Goal: Information Seeking & Learning: Learn about a topic

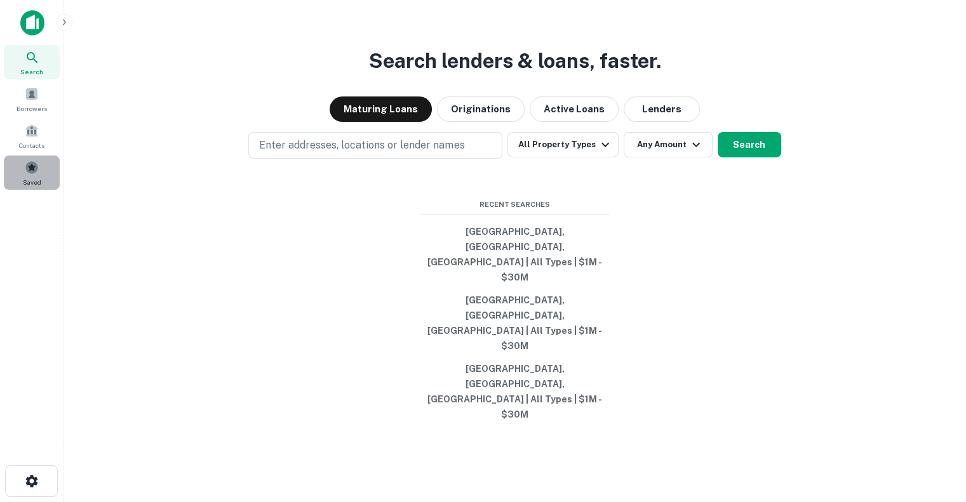
click at [37, 170] on span at bounding box center [32, 168] width 14 height 14
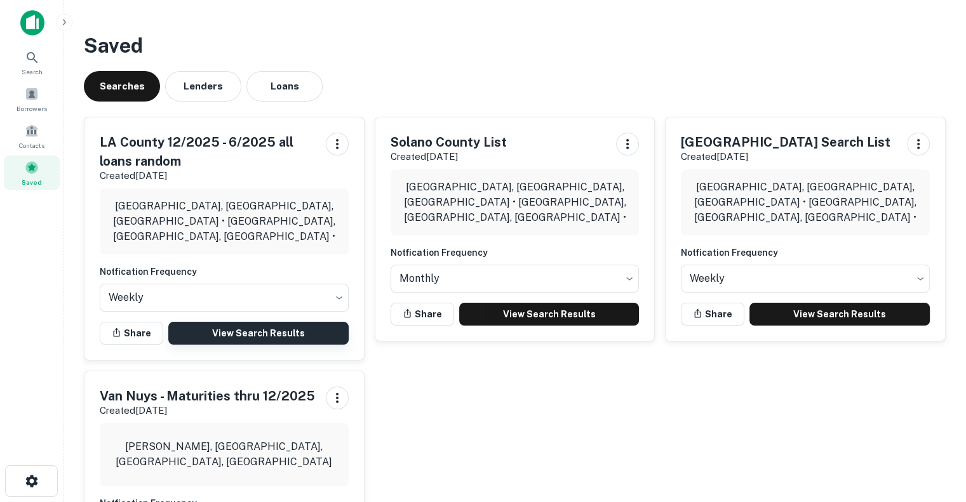
scroll to position [107, 0]
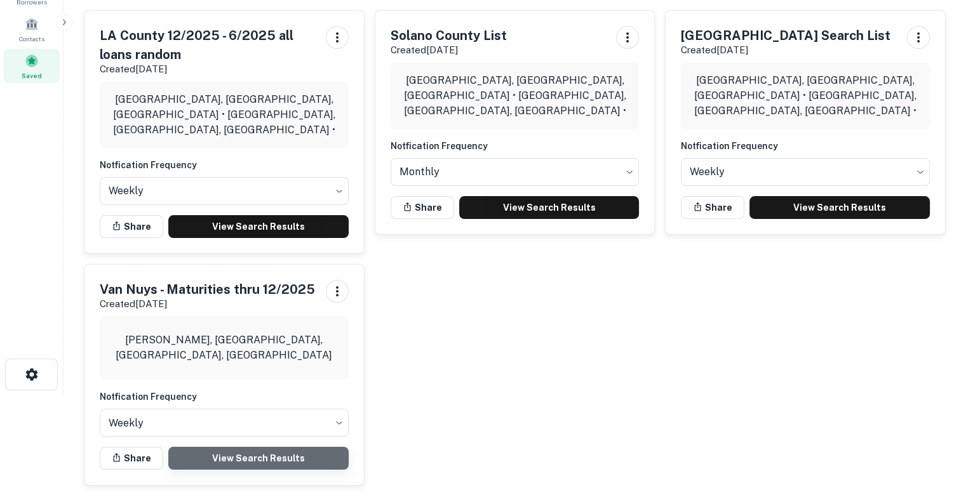
click at [313, 450] on link "View Search Results" at bounding box center [258, 458] width 180 height 23
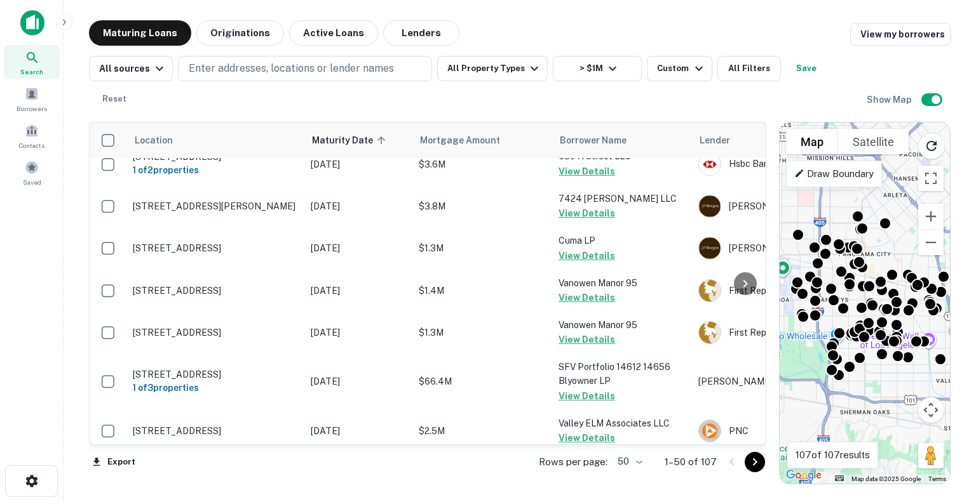
scroll to position [1916, 0]
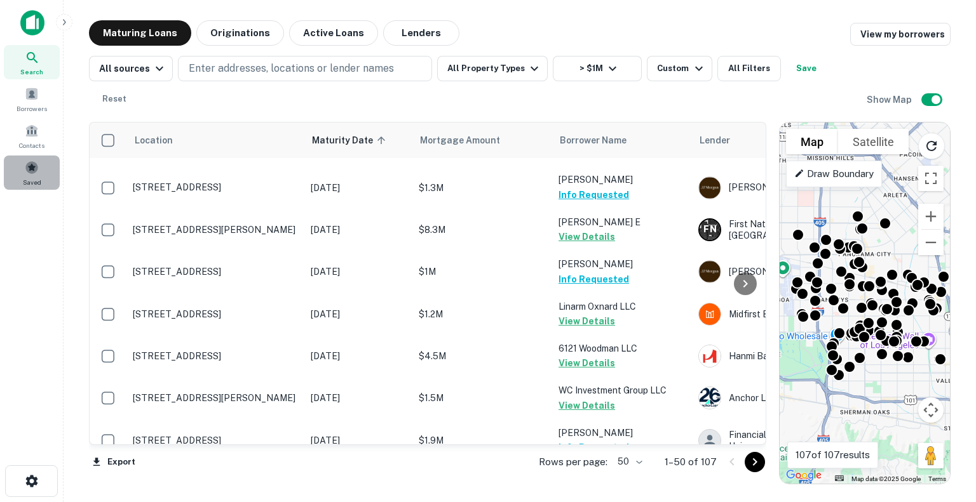
click at [34, 163] on span at bounding box center [32, 168] width 14 height 14
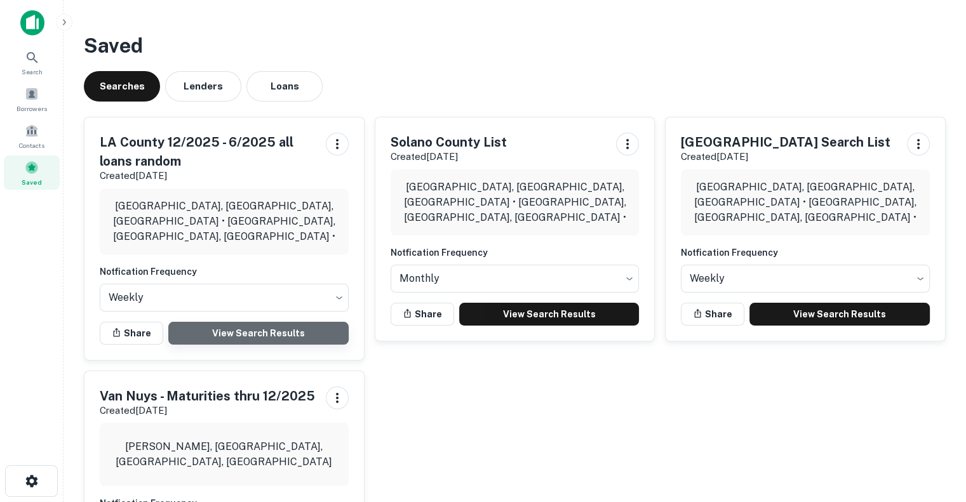
click at [277, 333] on link "View Search Results" at bounding box center [258, 333] width 180 height 23
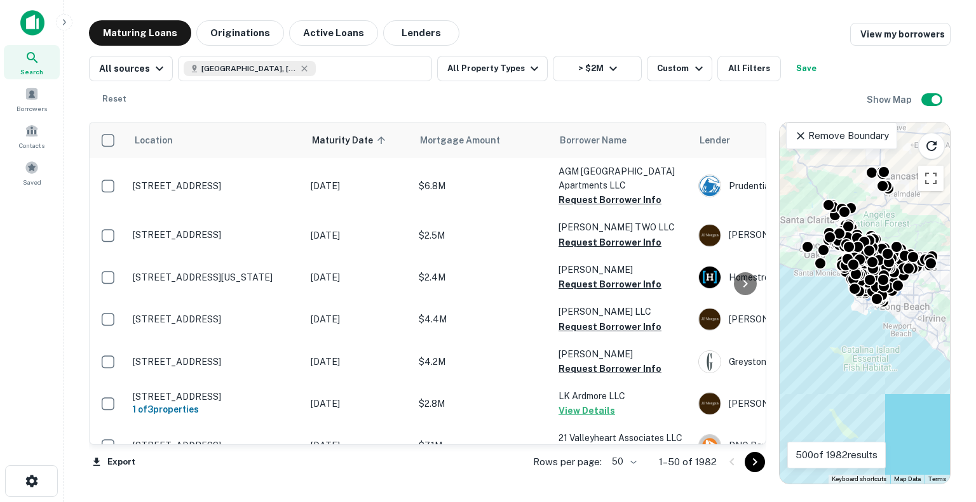
scroll to position [1906, 0]
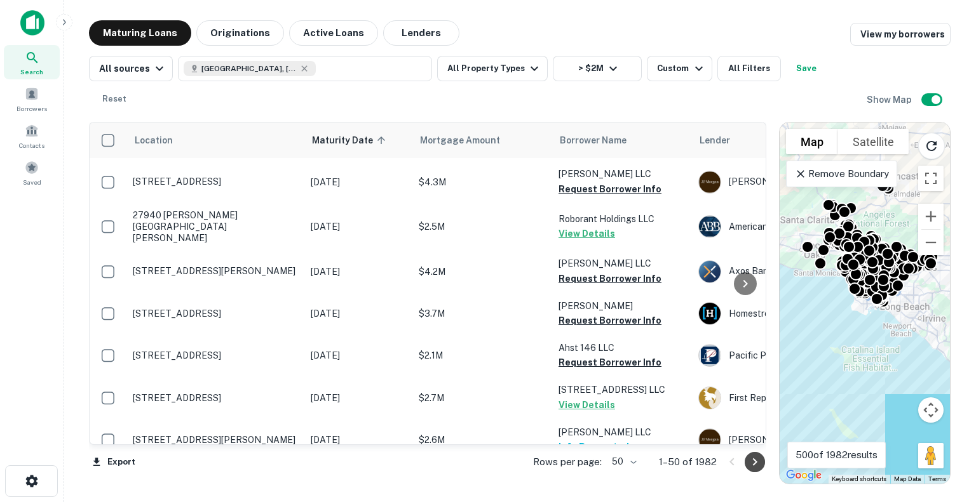
click at [756, 462] on icon "Go to next page" at bounding box center [755, 463] width 4 height 8
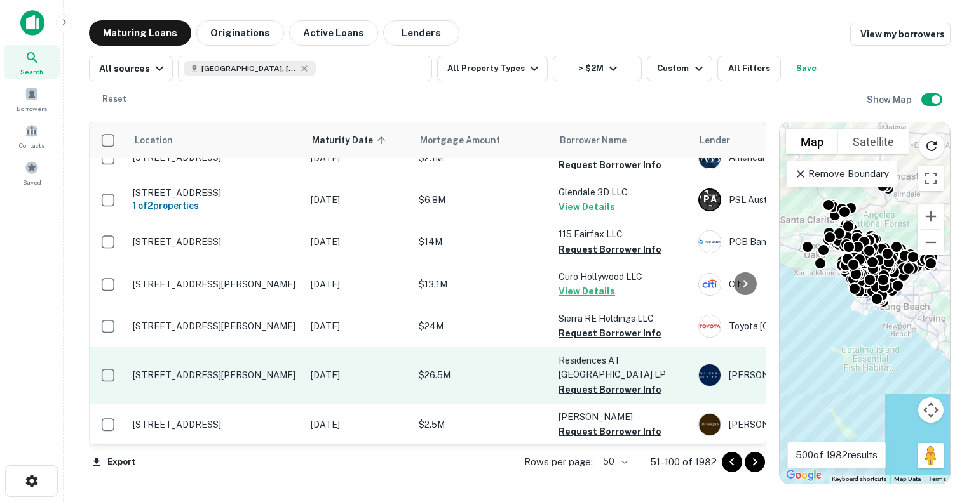
scroll to position [1903, 0]
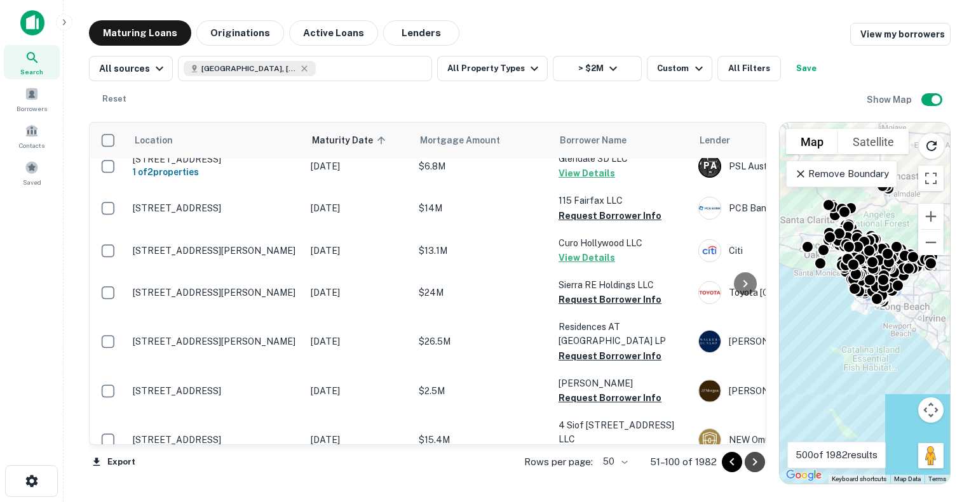
click at [762, 468] on button "Go to next page" at bounding box center [754, 462] width 20 height 20
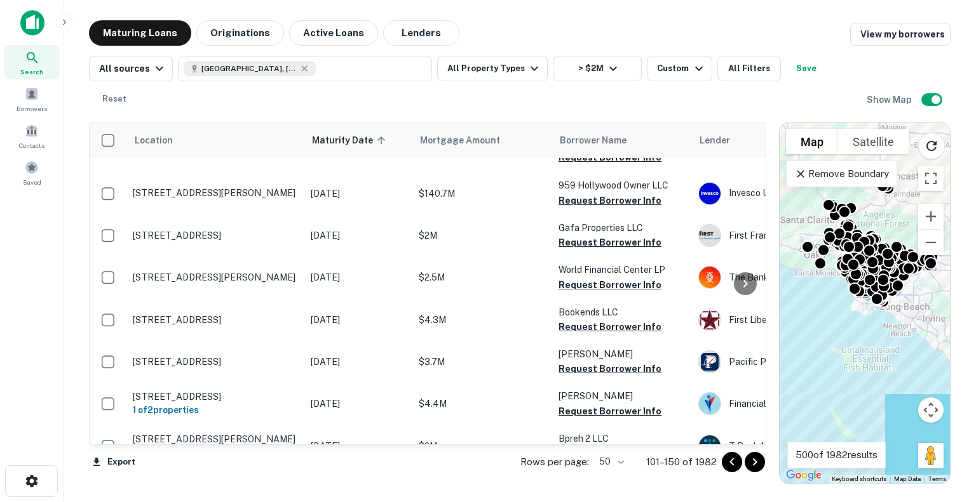
scroll to position [1970, 0]
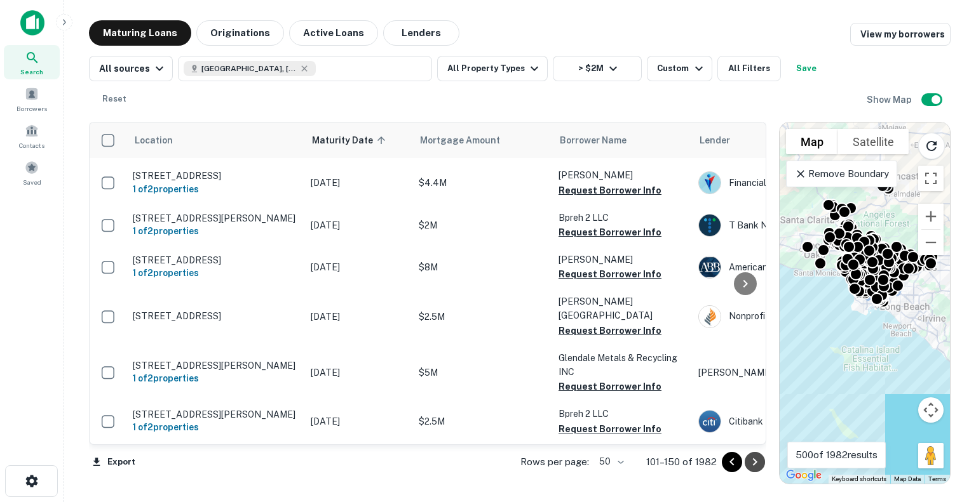
click at [757, 465] on icon "Go to next page" at bounding box center [754, 462] width 15 height 15
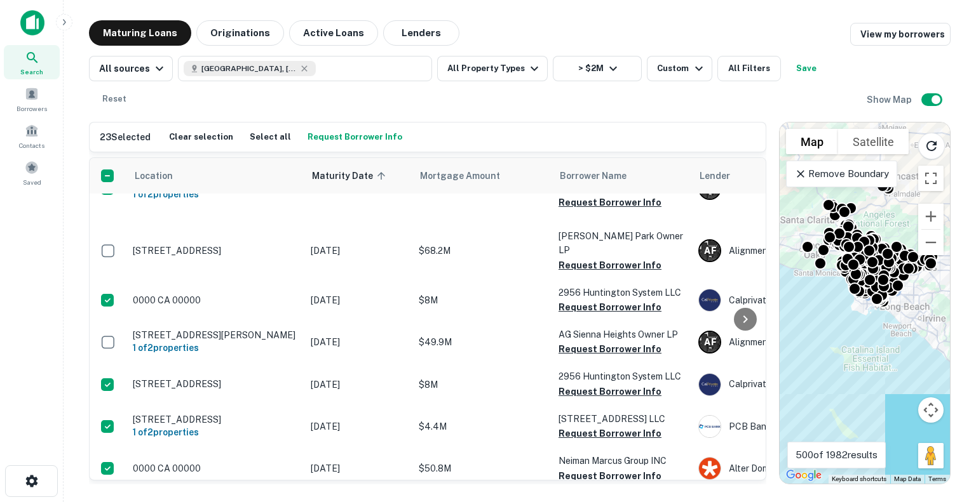
scroll to position [2008, 0]
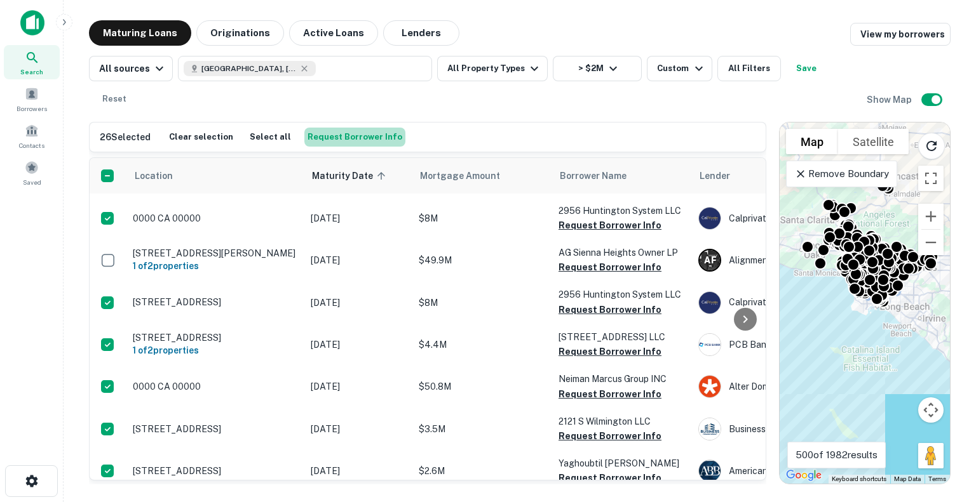
click at [368, 128] on button "Request Borrower Info" at bounding box center [354, 137] width 101 height 19
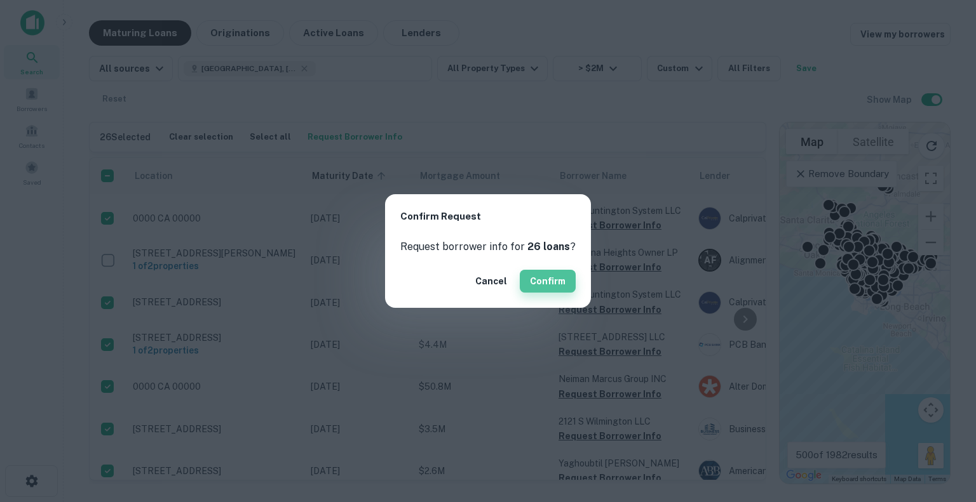
click at [554, 280] on button "Confirm" at bounding box center [548, 281] width 56 height 23
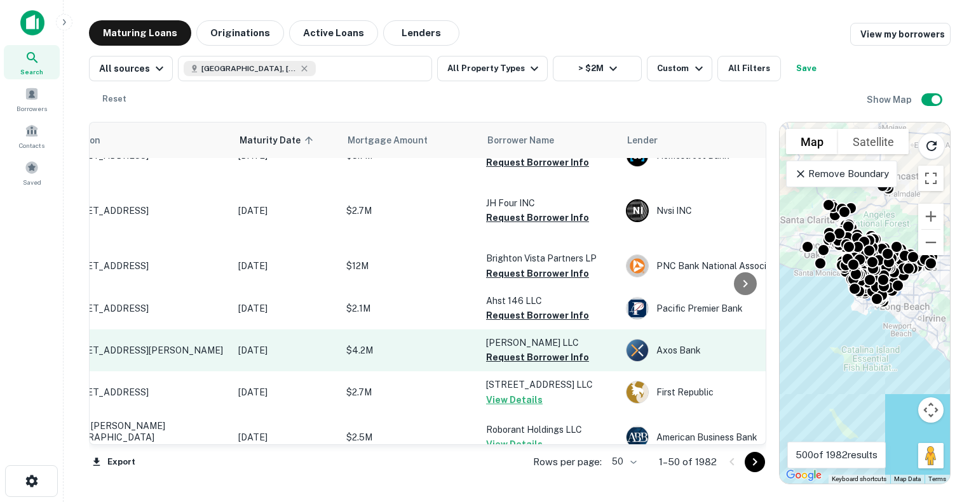
scroll to position [1906, 0]
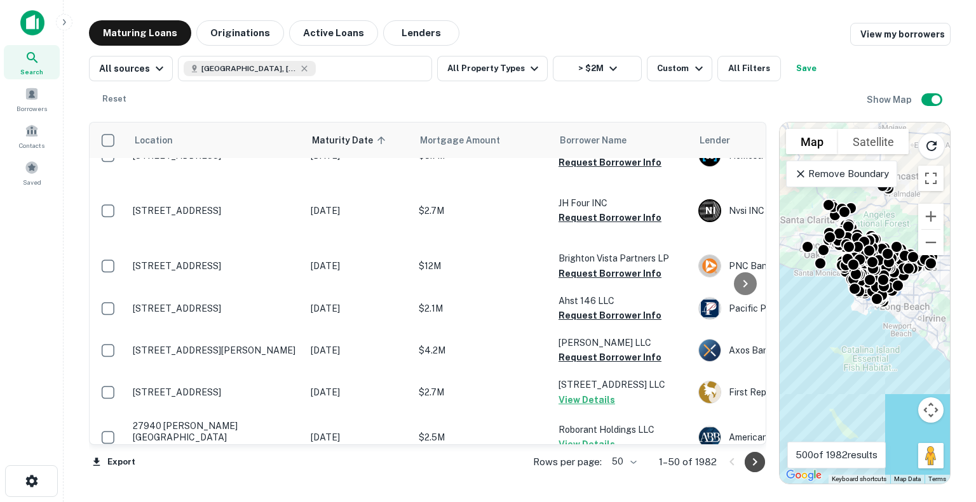
click at [757, 461] on icon "Go to next page" at bounding box center [754, 462] width 15 height 15
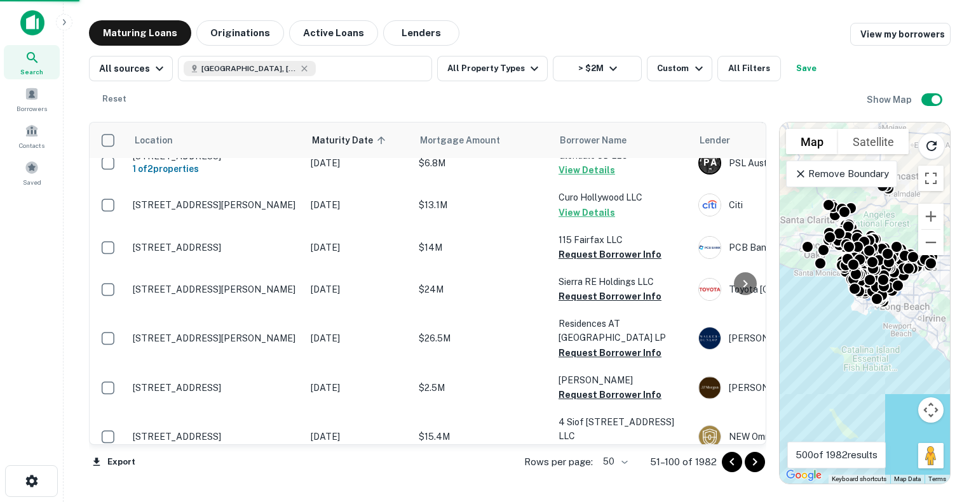
scroll to position [1903, 0]
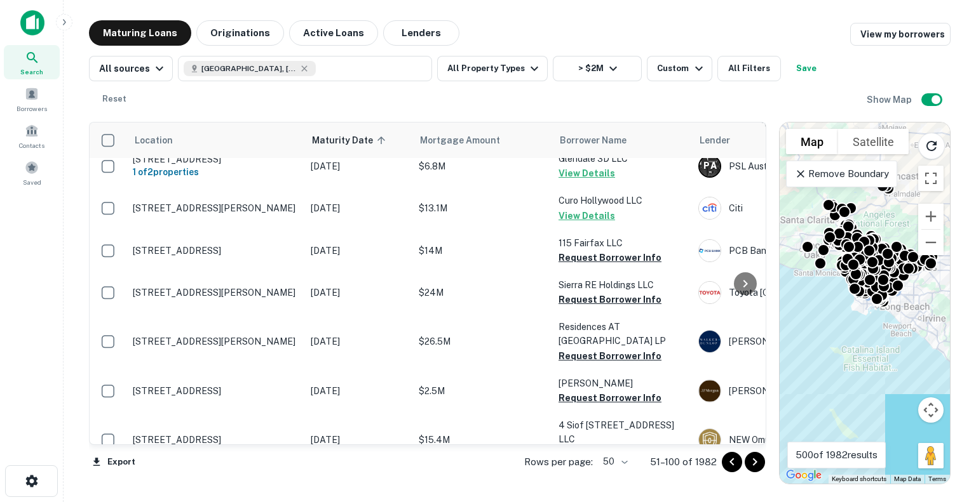
click at [757, 461] on icon "Go to next page" at bounding box center [754, 462] width 15 height 15
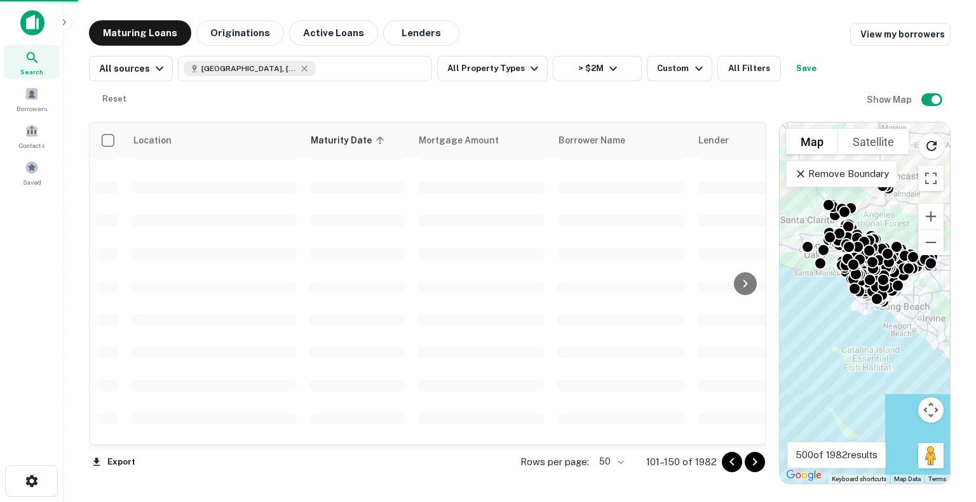
scroll to position [1906, 0]
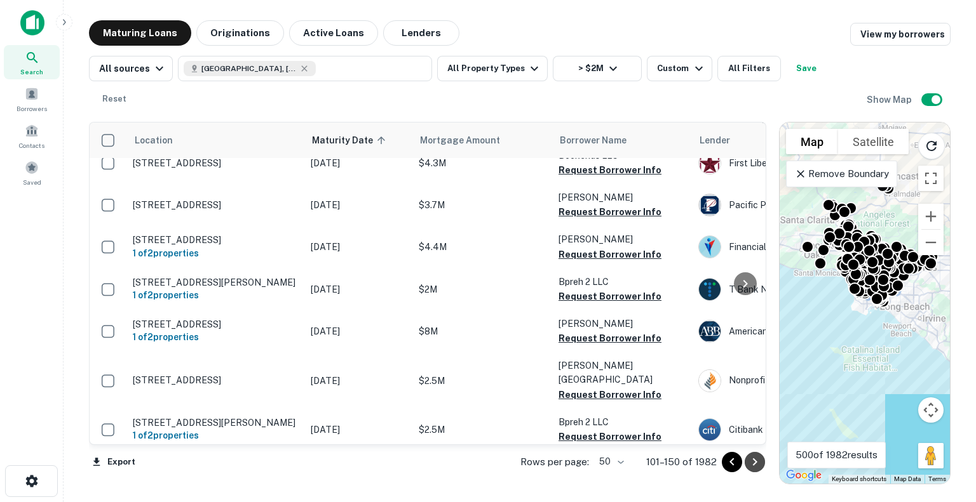
click at [757, 461] on icon "Go to next page" at bounding box center [754, 462] width 15 height 15
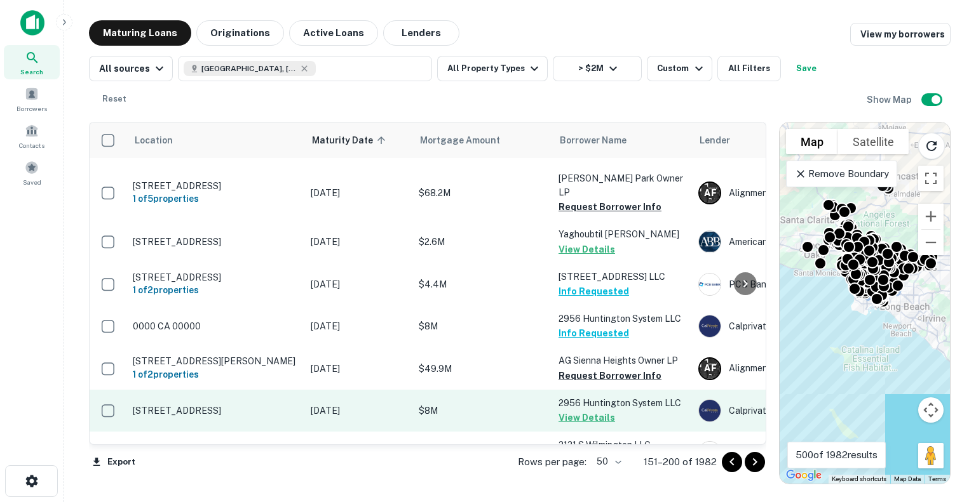
scroll to position [2008, 0]
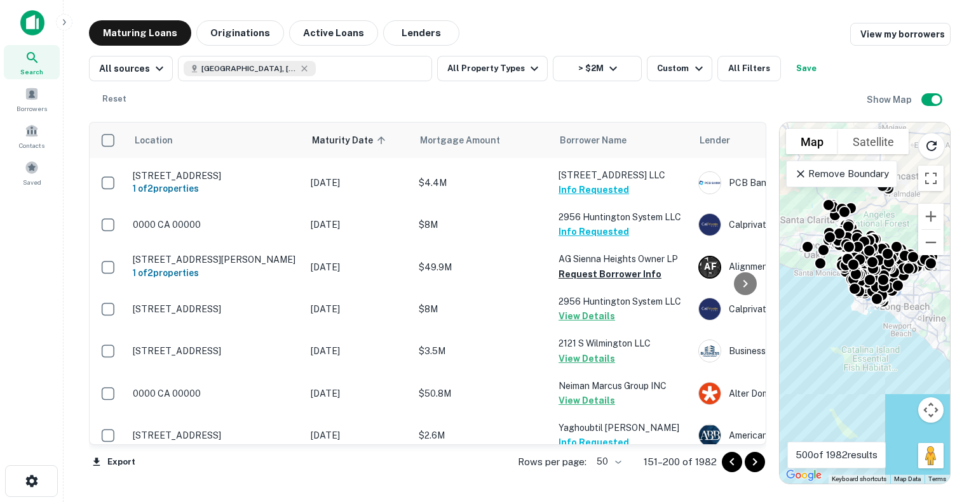
click at [758, 462] on icon "Go to next page" at bounding box center [754, 462] width 15 height 15
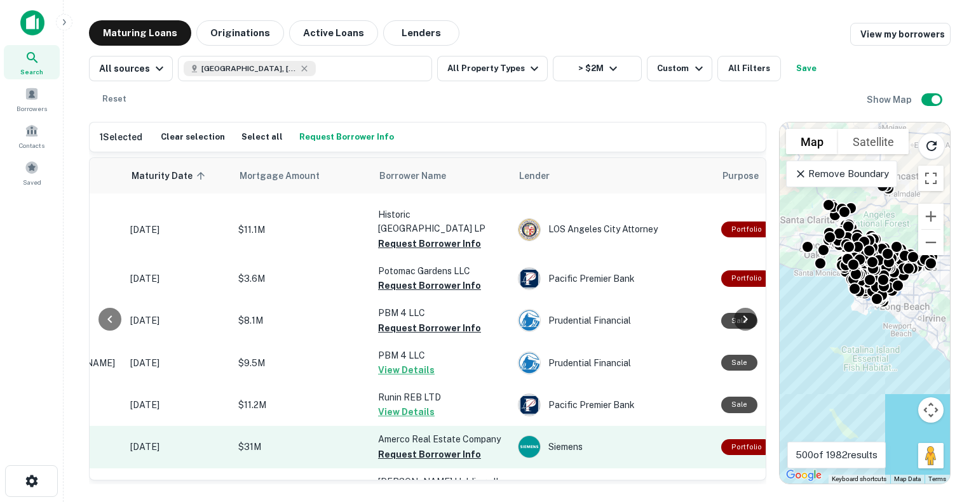
scroll to position [1890, 0]
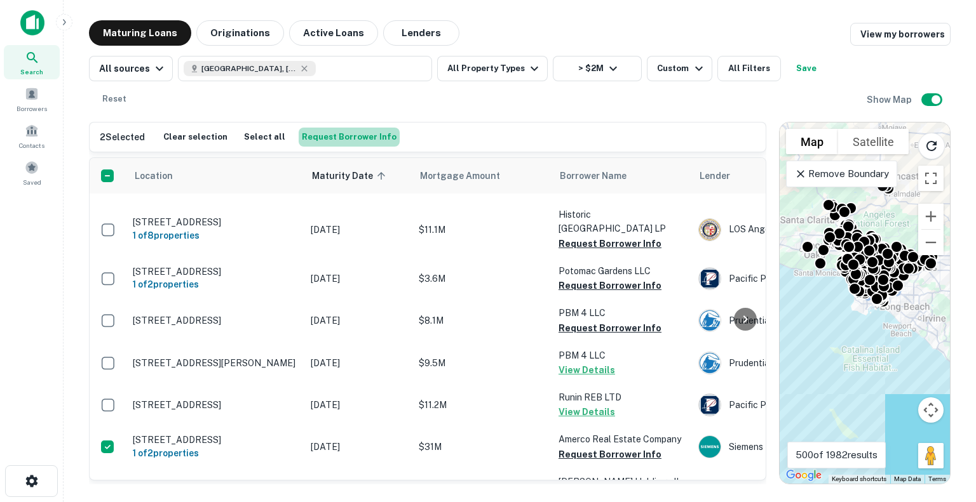
click at [361, 128] on button "Request Borrower Info" at bounding box center [349, 137] width 101 height 19
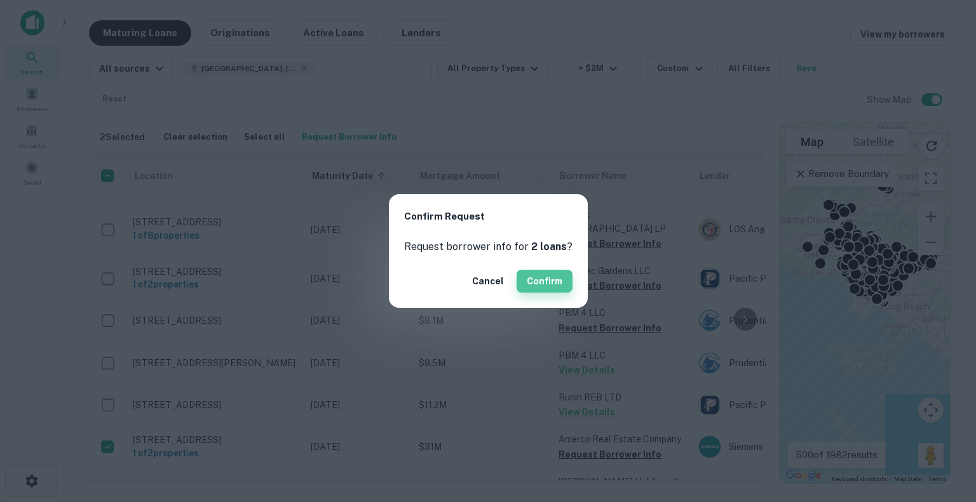
click at [544, 272] on button "Confirm" at bounding box center [544, 281] width 56 height 23
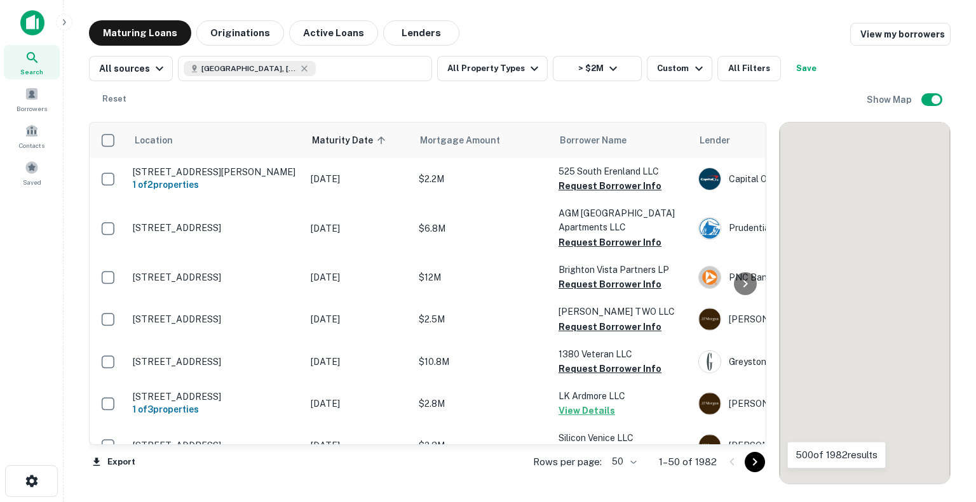
scroll to position [1890, 0]
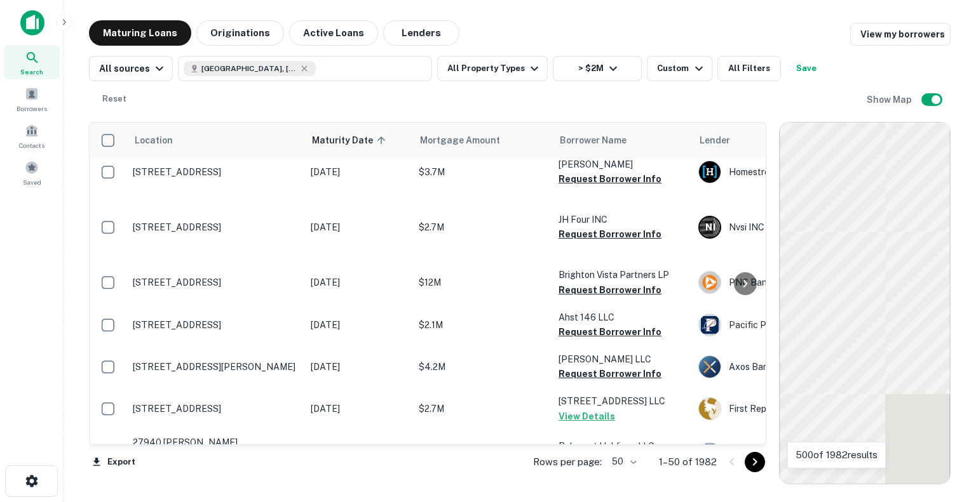
click at [755, 463] on icon "Go to next page" at bounding box center [755, 463] width 4 height 8
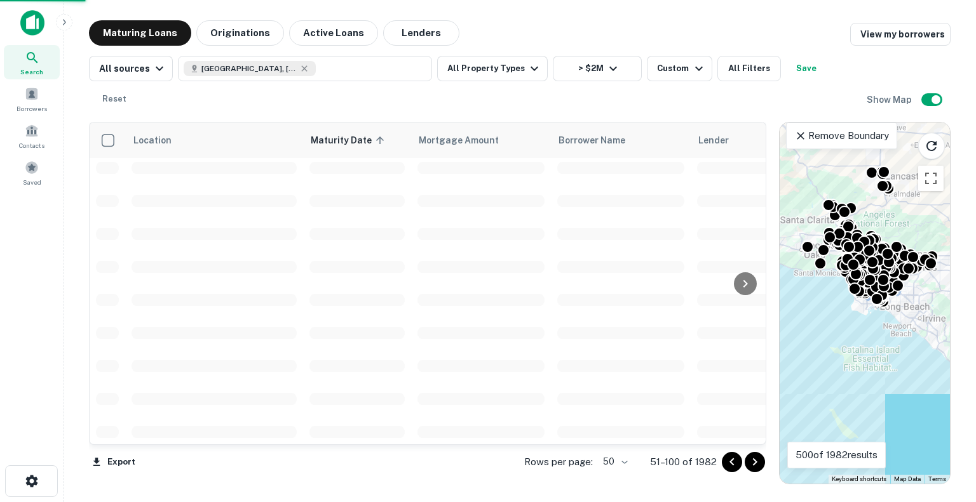
click at [756, 464] on icon "Go to next page" at bounding box center [754, 462] width 15 height 15
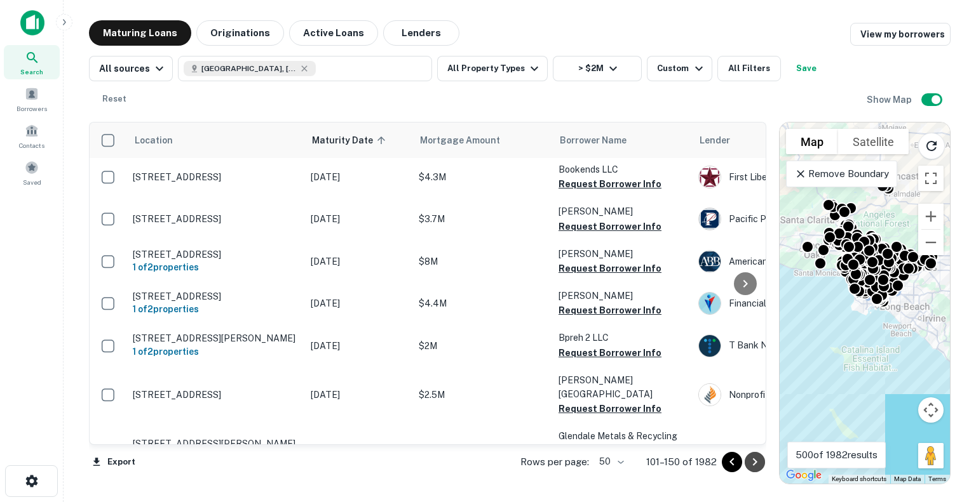
click at [756, 464] on icon "Go to next page" at bounding box center [754, 462] width 15 height 15
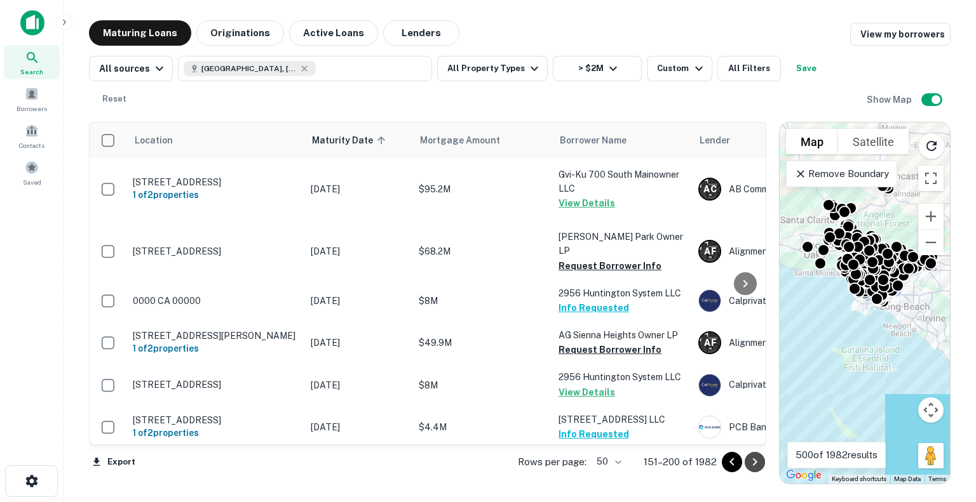
click at [756, 464] on icon "Go to next page" at bounding box center [754, 462] width 15 height 15
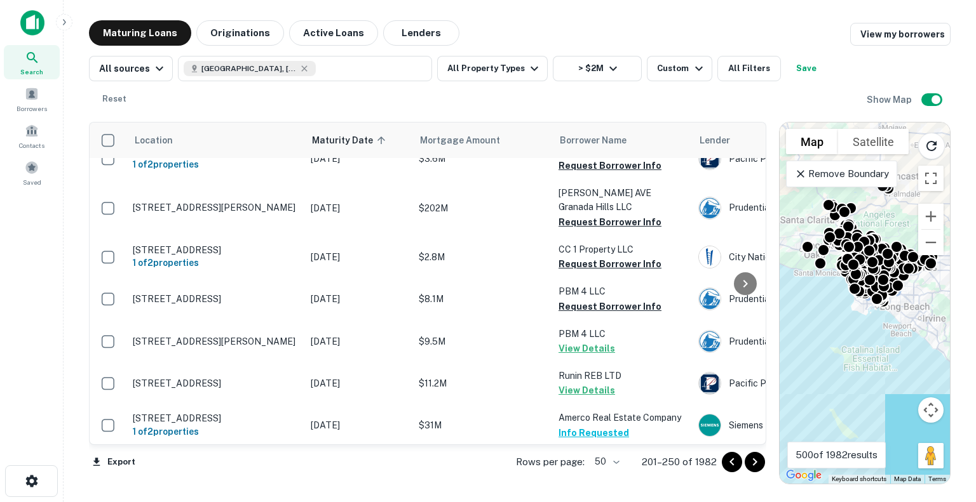
click at [756, 464] on icon "Go to next page" at bounding box center [754, 462] width 15 height 15
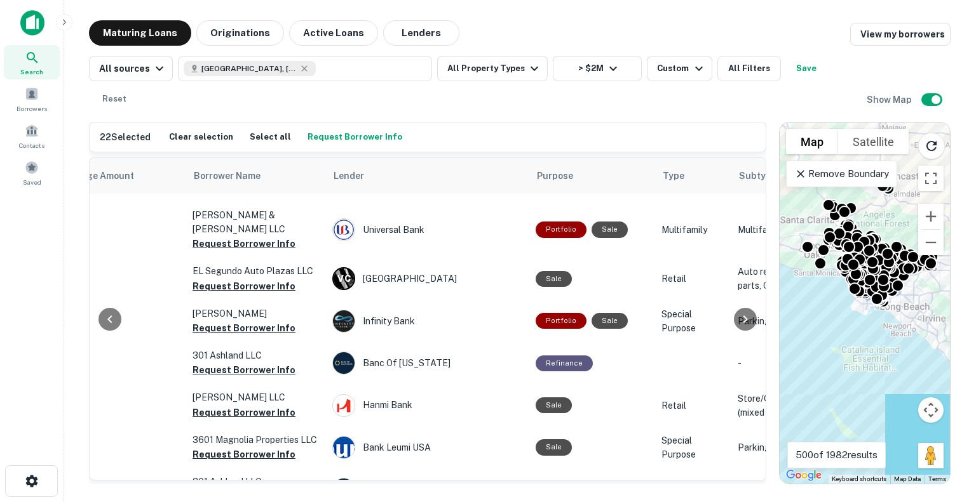
scroll to position [1863, 0]
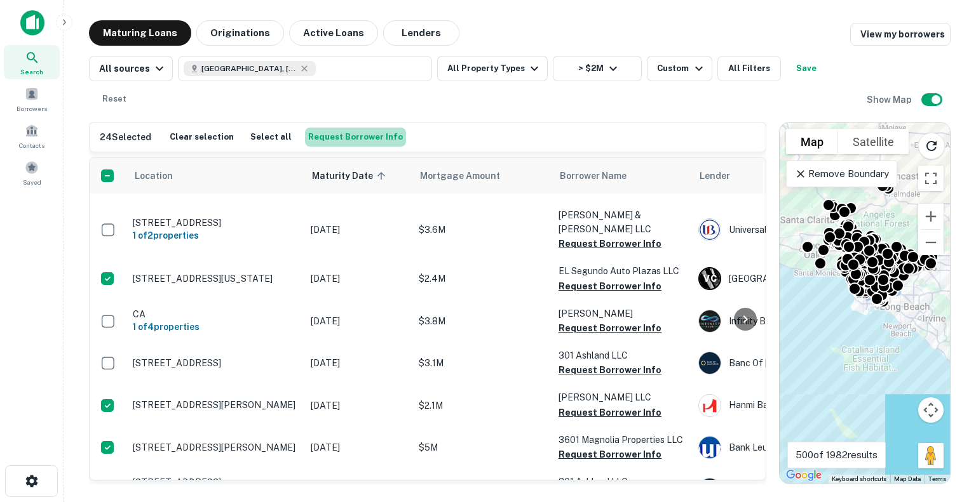
click at [373, 128] on button "Request Borrower Info" at bounding box center [355, 137] width 101 height 19
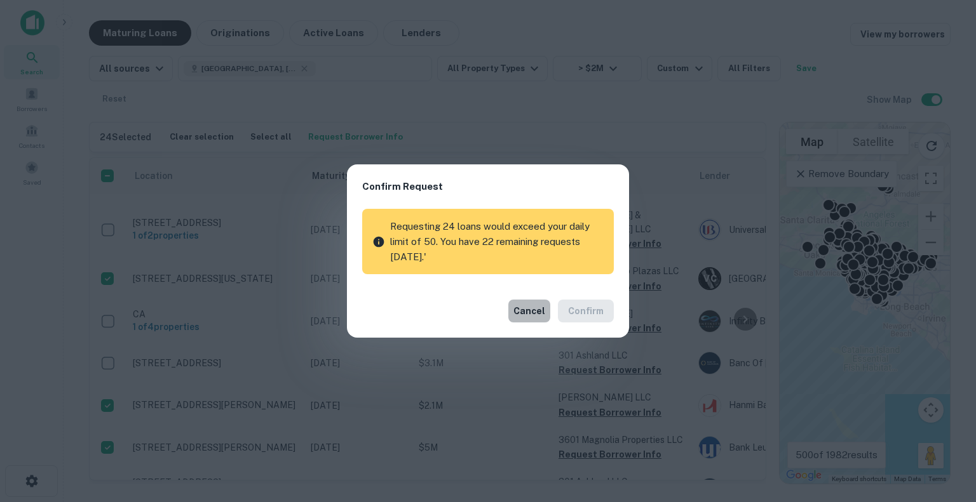
click at [528, 307] on button "Cancel" at bounding box center [529, 311] width 42 height 23
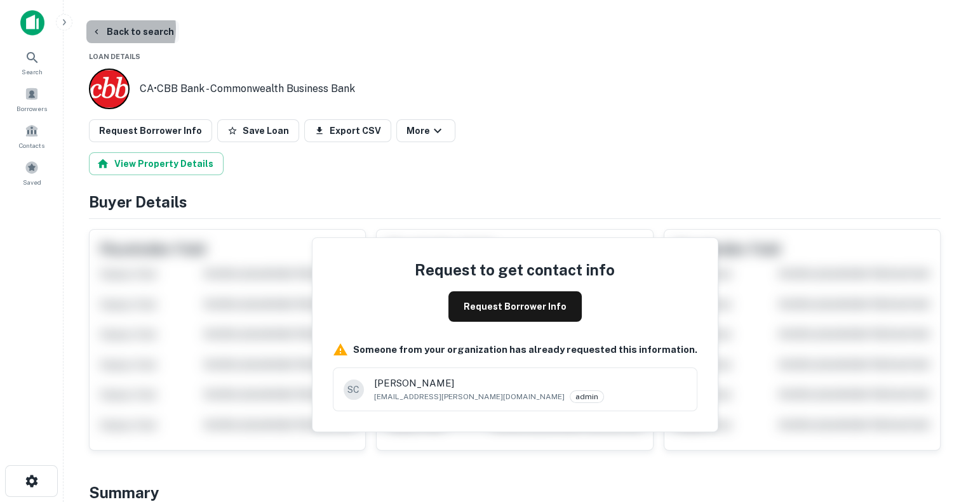
click at [94, 29] on icon "button" at bounding box center [96, 32] width 10 height 10
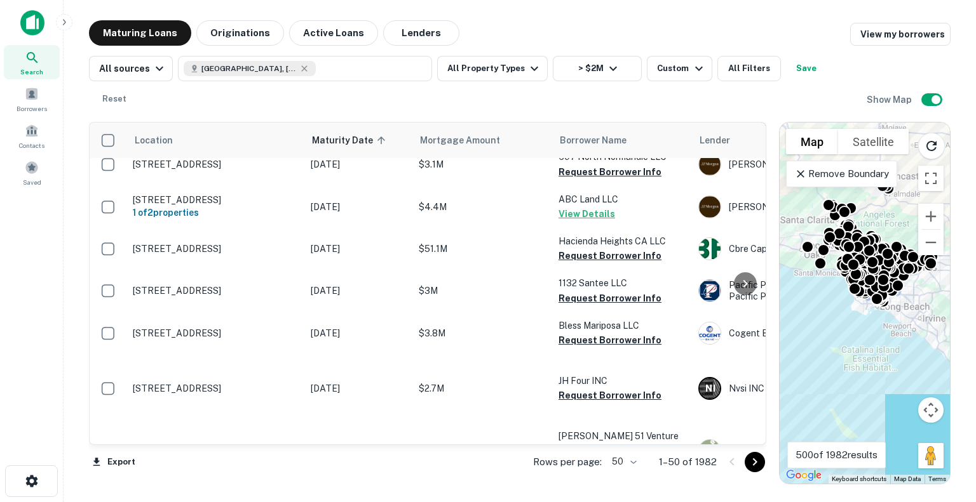
scroll to position [1608, 0]
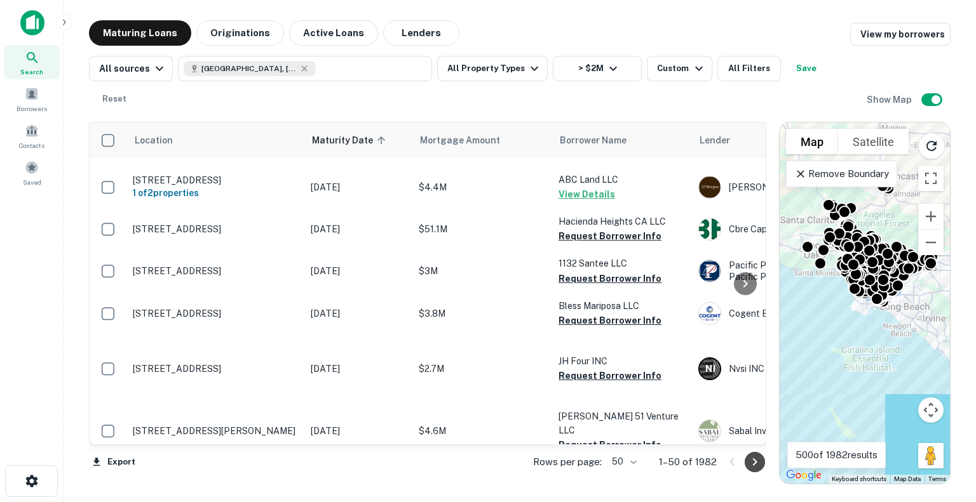
click at [752, 457] on icon "Go to next page" at bounding box center [754, 462] width 15 height 15
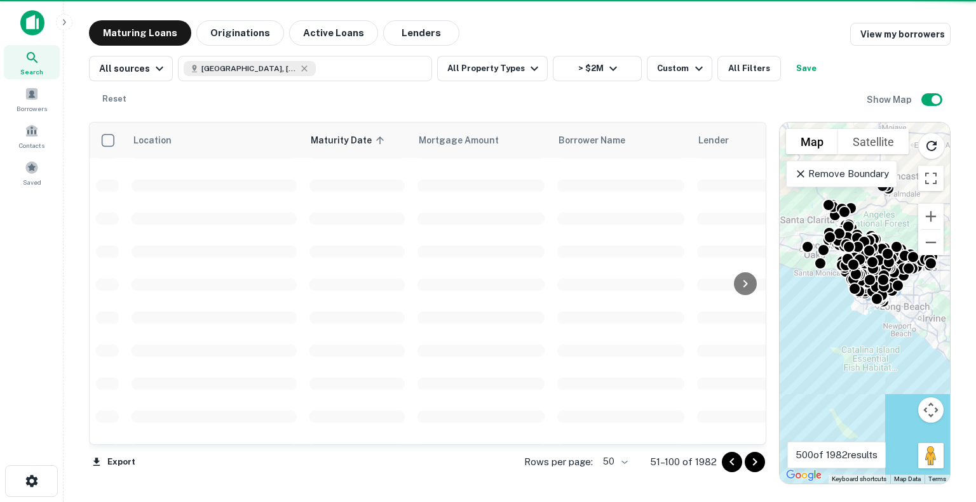
click at [758, 464] on icon "Go to next page" at bounding box center [754, 462] width 15 height 15
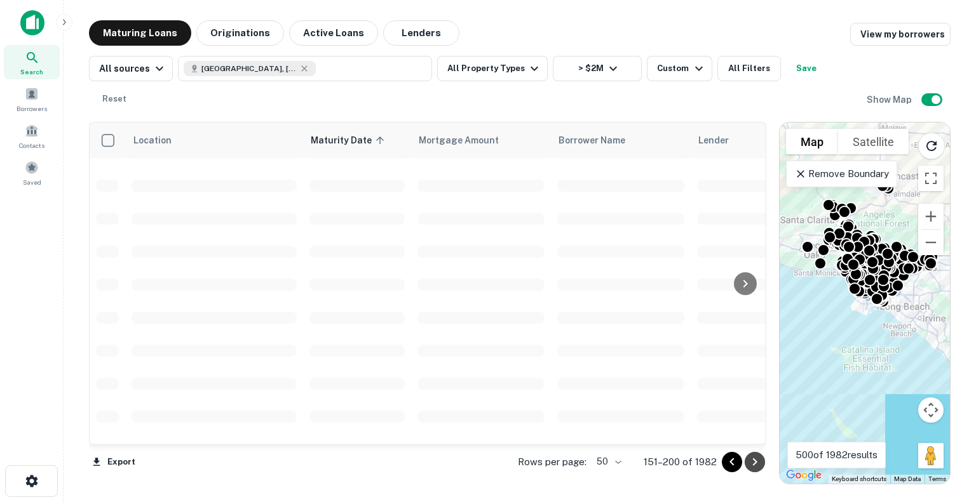
click at [758, 464] on icon "Go to next page" at bounding box center [754, 462] width 15 height 15
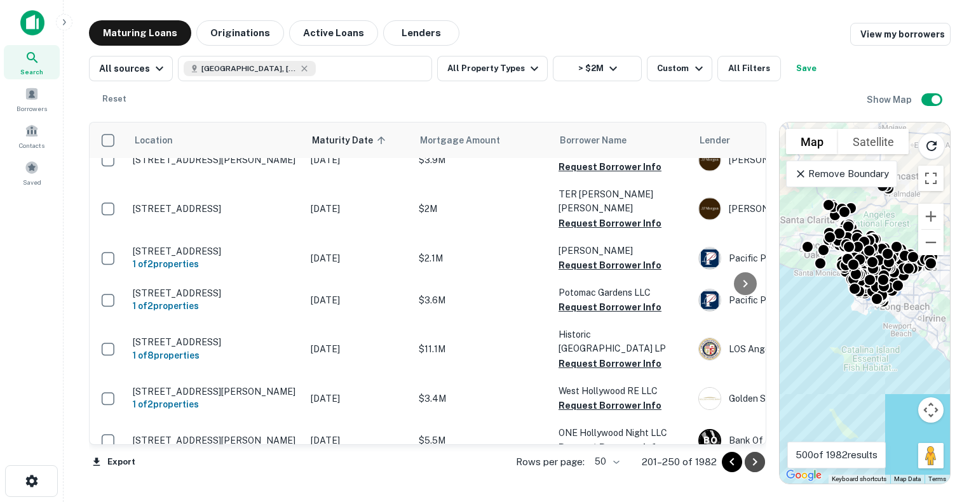
click at [758, 464] on icon "Go to next page" at bounding box center [754, 462] width 15 height 15
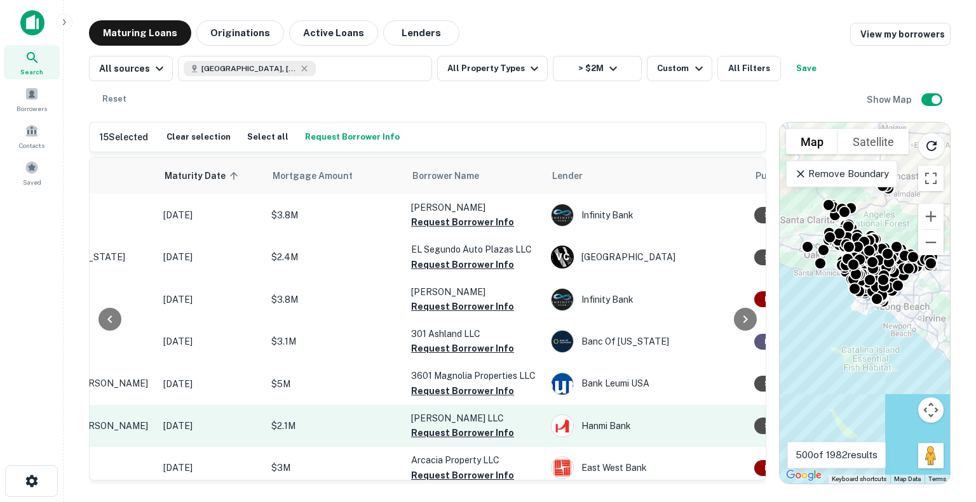
scroll to position [1871, 0]
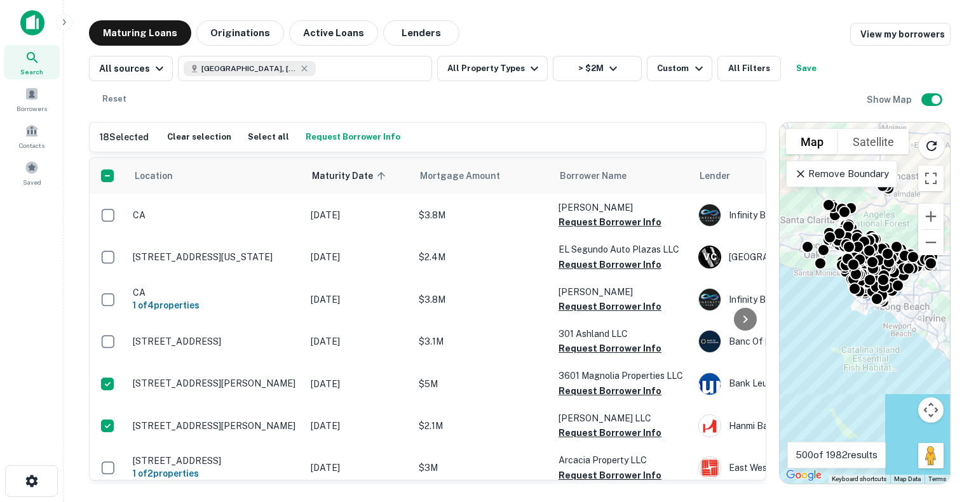
click at [365, 128] on button "Request Borrower Info" at bounding box center [352, 137] width 101 height 19
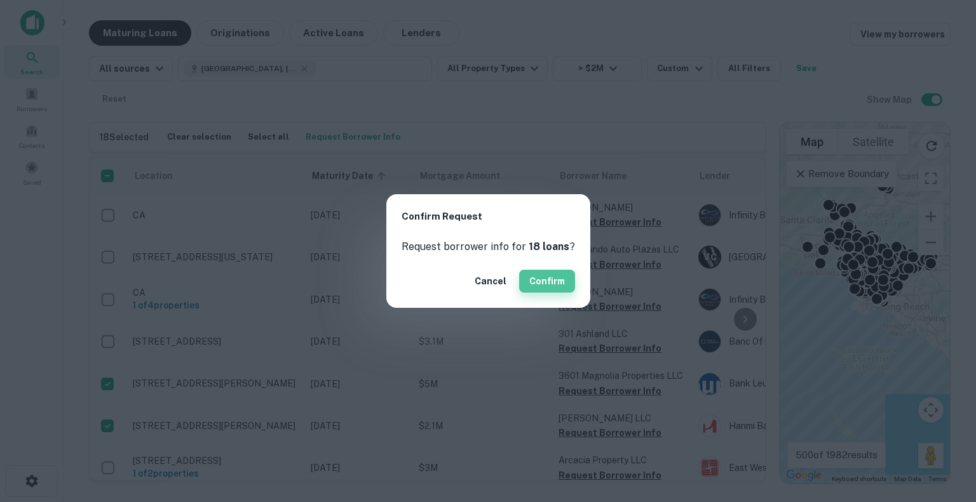
click at [551, 280] on button "Confirm" at bounding box center [547, 281] width 56 height 23
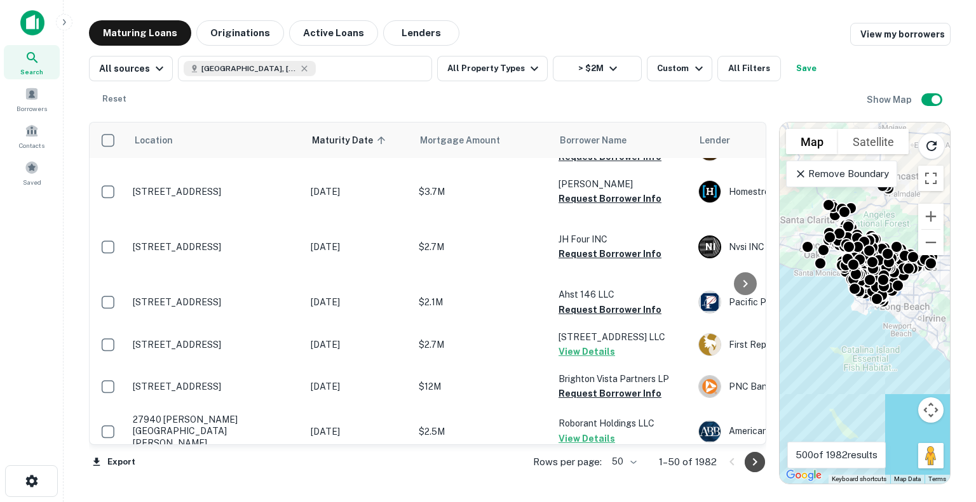
click at [758, 460] on icon "Go to next page" at bounding box center [754, 462] width 15 height 15
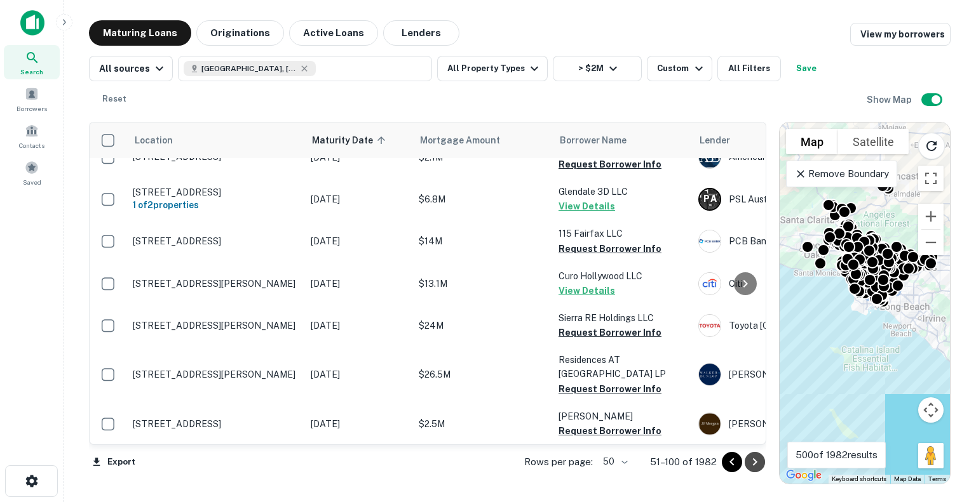
click at [758, 460] on icon "Go to next page" at bounding box center [754, 462] width 15 height 15
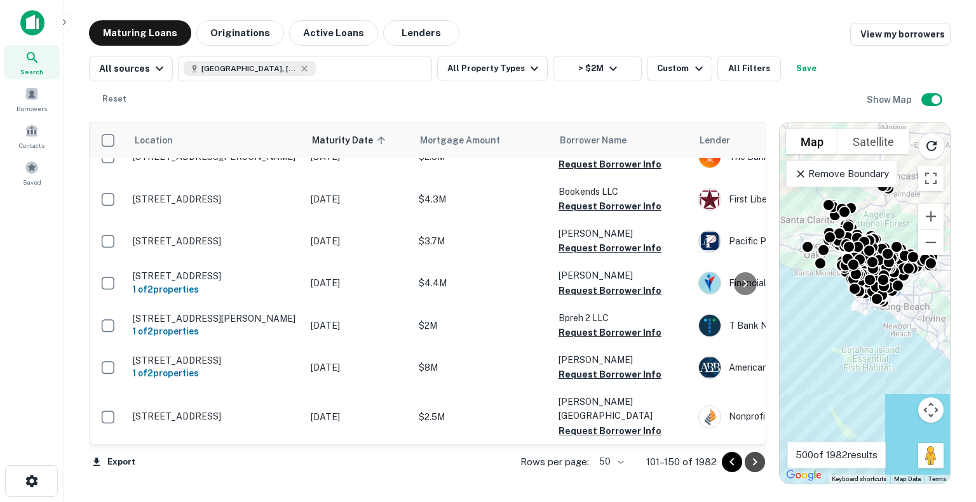
click at [758, 460] on icon "Go to next page" at bounding box center [754, 462] width 15 height 15
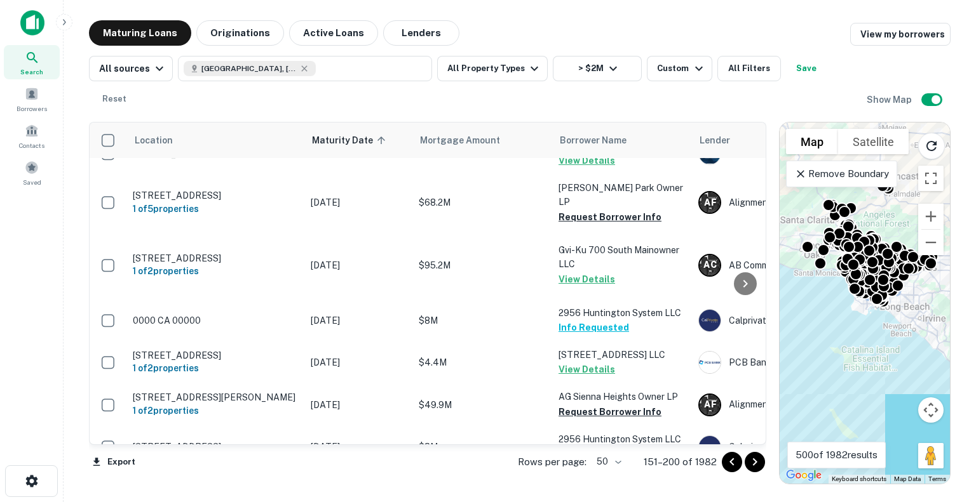
click at [758, 460] on icon "Go to next page" at bounding box center [754, 462] width 15 height 15
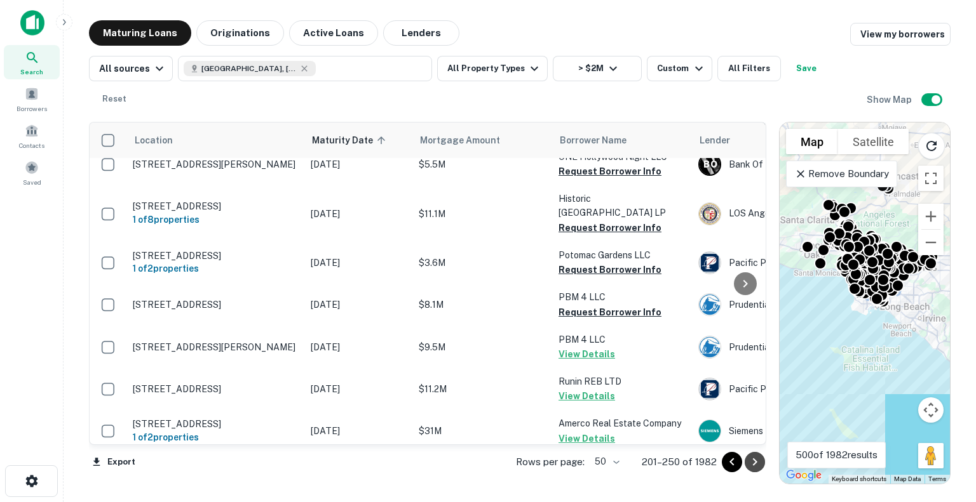
click at [758, 460] on icon "Go to next page" at bounding box center [754, 462] width 15 height 15
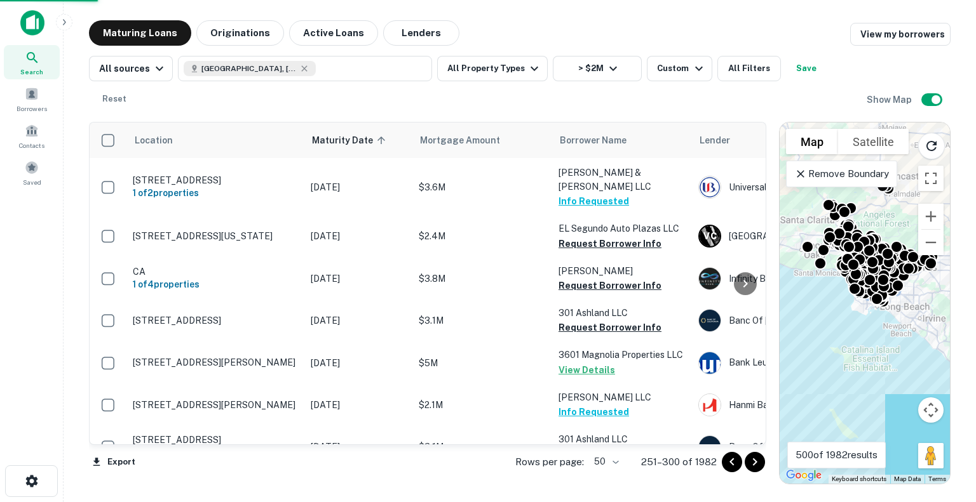
scroll to position [1863, 0]
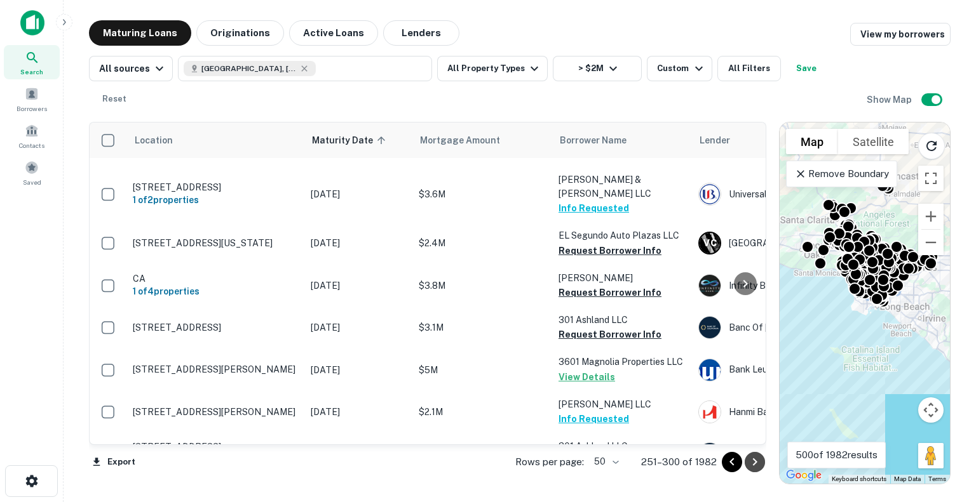
click at [755, 459] on icon "Go to next page" at bounding box center [754, 462] width 15 height 15
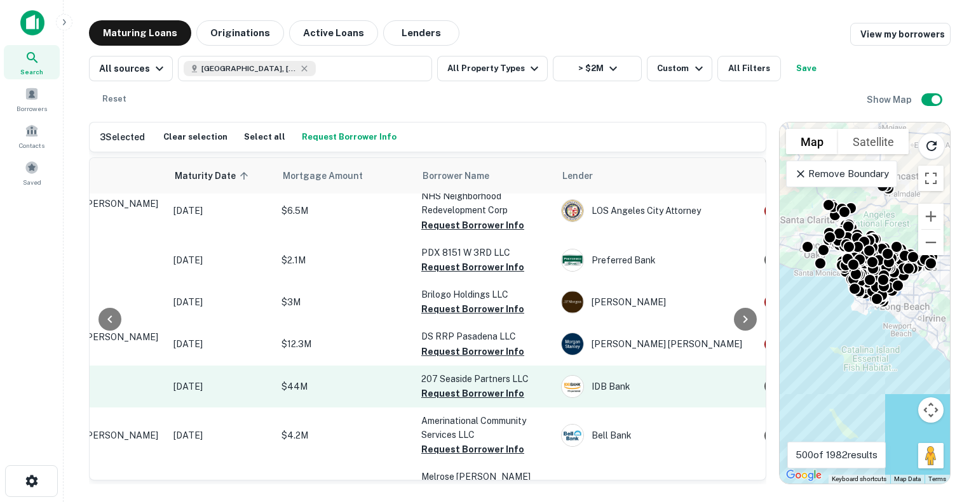
scroll to position [137, 0]
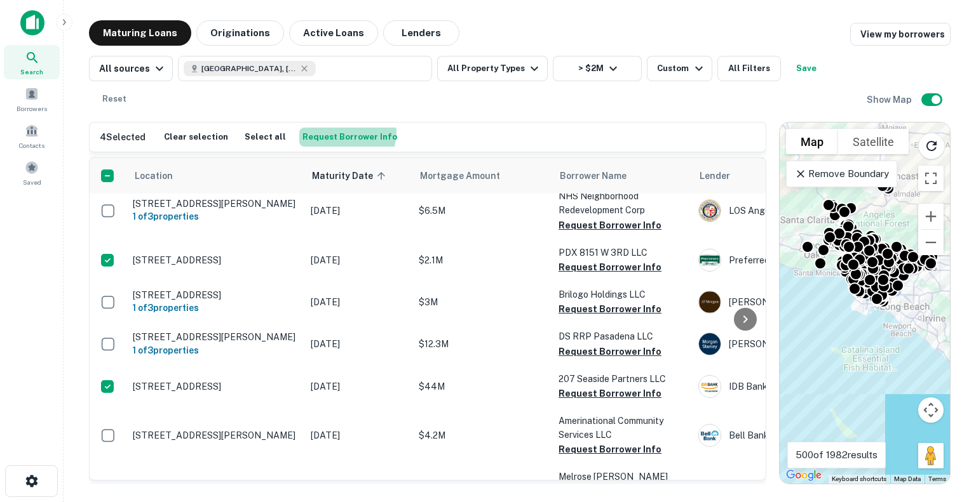
click at [332, 128] on button "Request Borrower Info" at bounding box center [349, 137] width 101 height 19
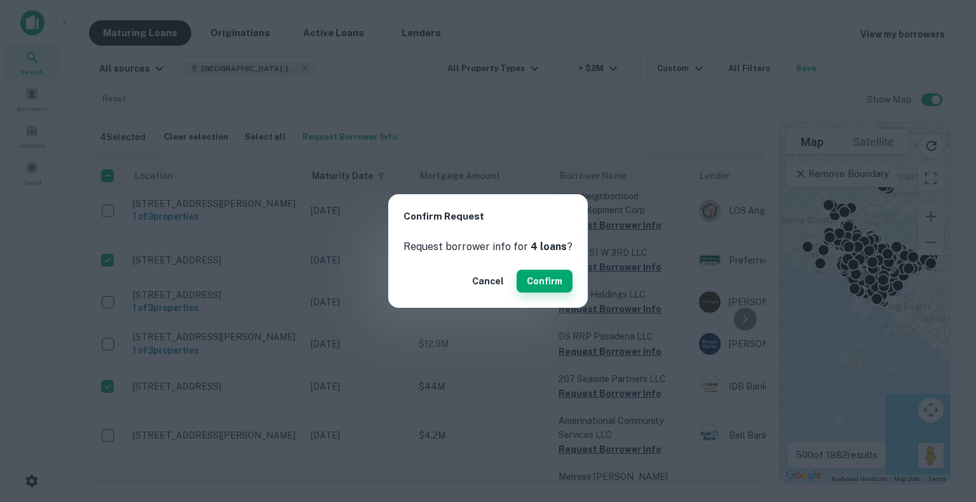
click at [536, 281] on button "Confirm" at bounding box center [544, 281] width 56 height 23
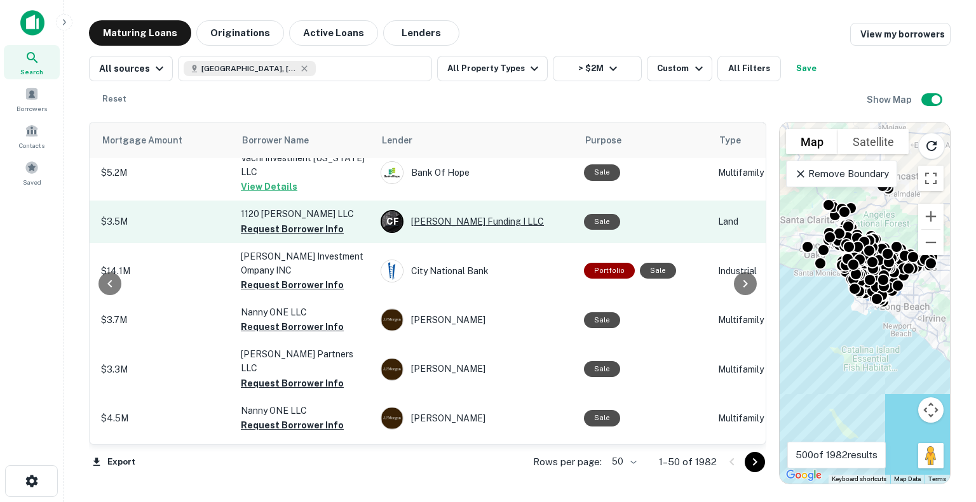
scroll to position [575, 0]
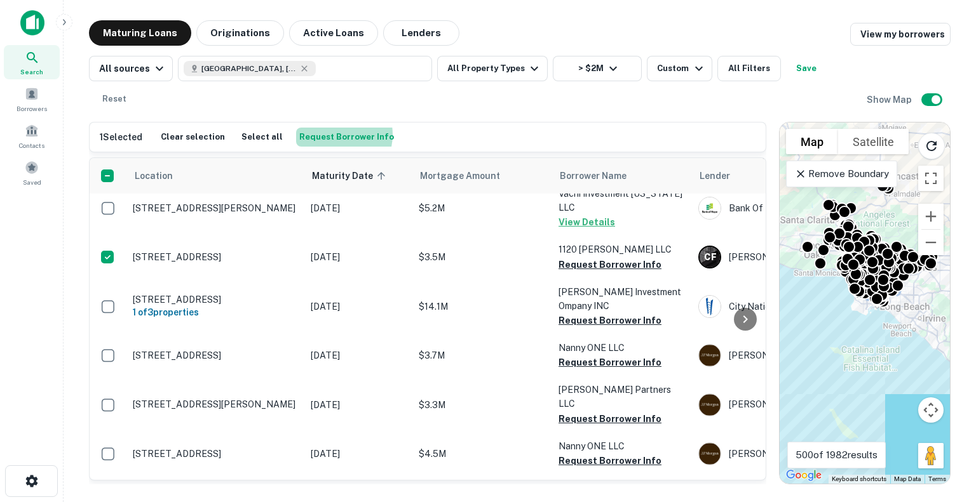
click at [325, 128] on button "Request Borrower Info" at bounding box center [346, 137] width 101 height 19
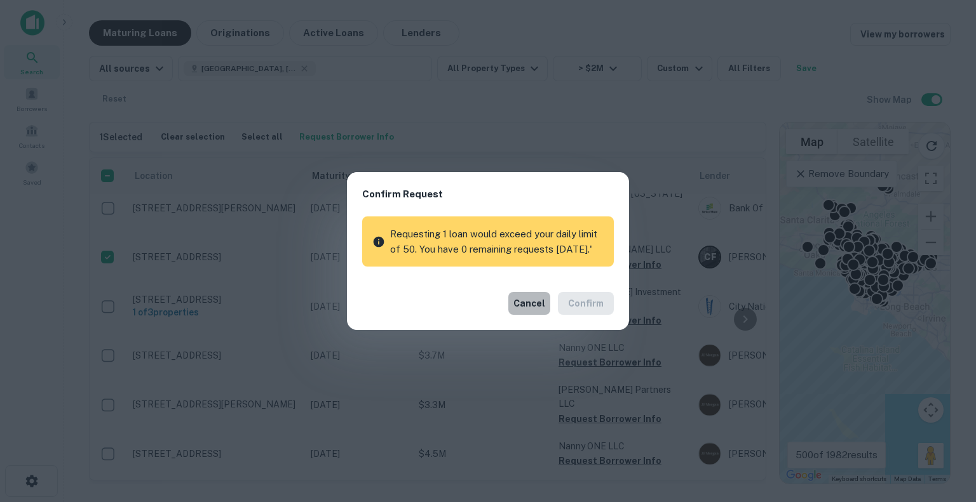
click at [523, 304] on button "Cancel" at bounding box center [529, 303] width 42 height 23
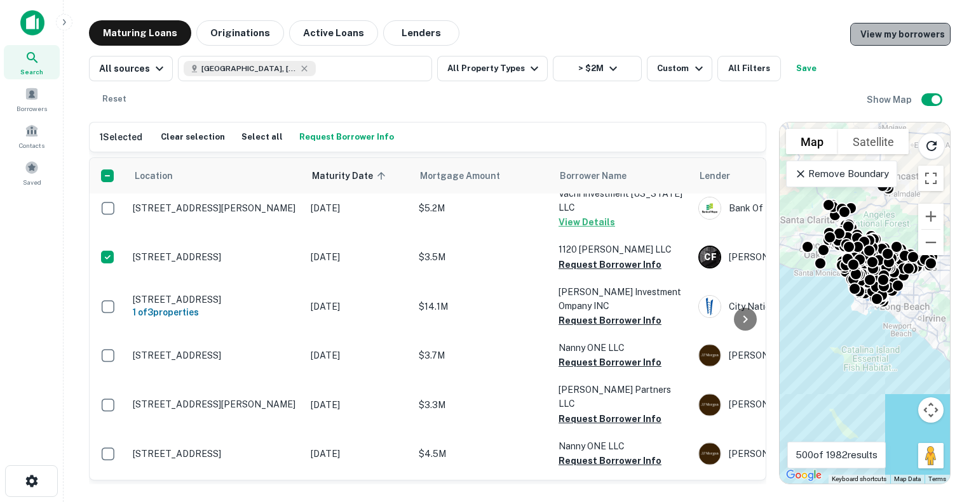
click at [925, 39] on link "View my borrowers" at bounding box center [900, 34] width 100 height 23
